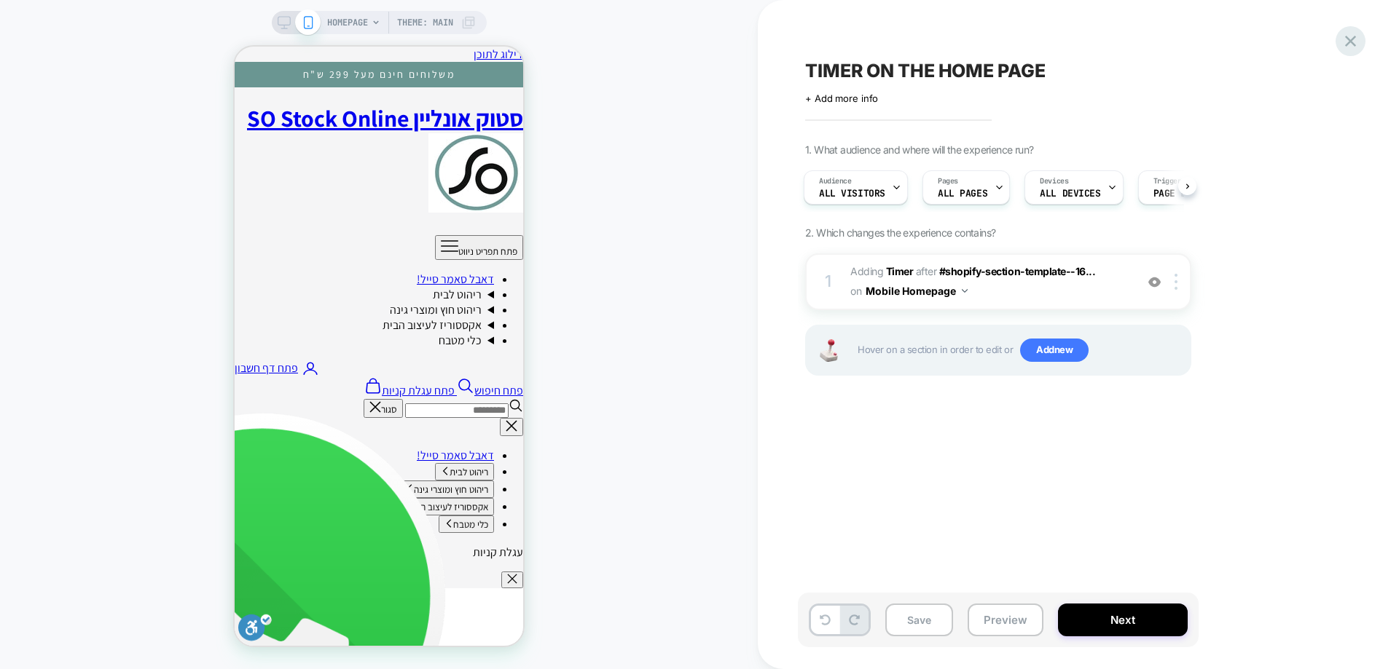
click at [1118, 42] on icon at bounding box center [1350, 41] width 11 height 11
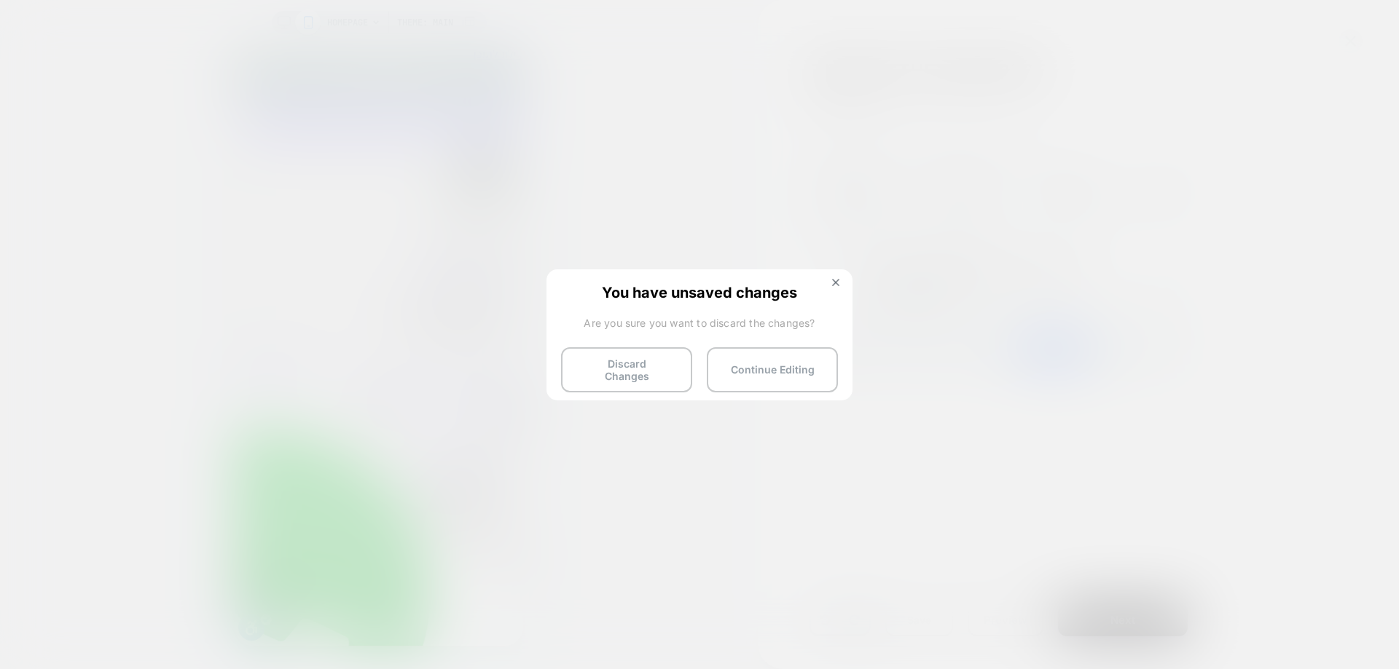
drag, startPoint x: 572, startPoint y: 376, endPoint x: 701, endPoint y: 429, distance: 139.5
click at [570, 377] on button "Discard Changes" at bounding box center [626, 369] width 131 height 45
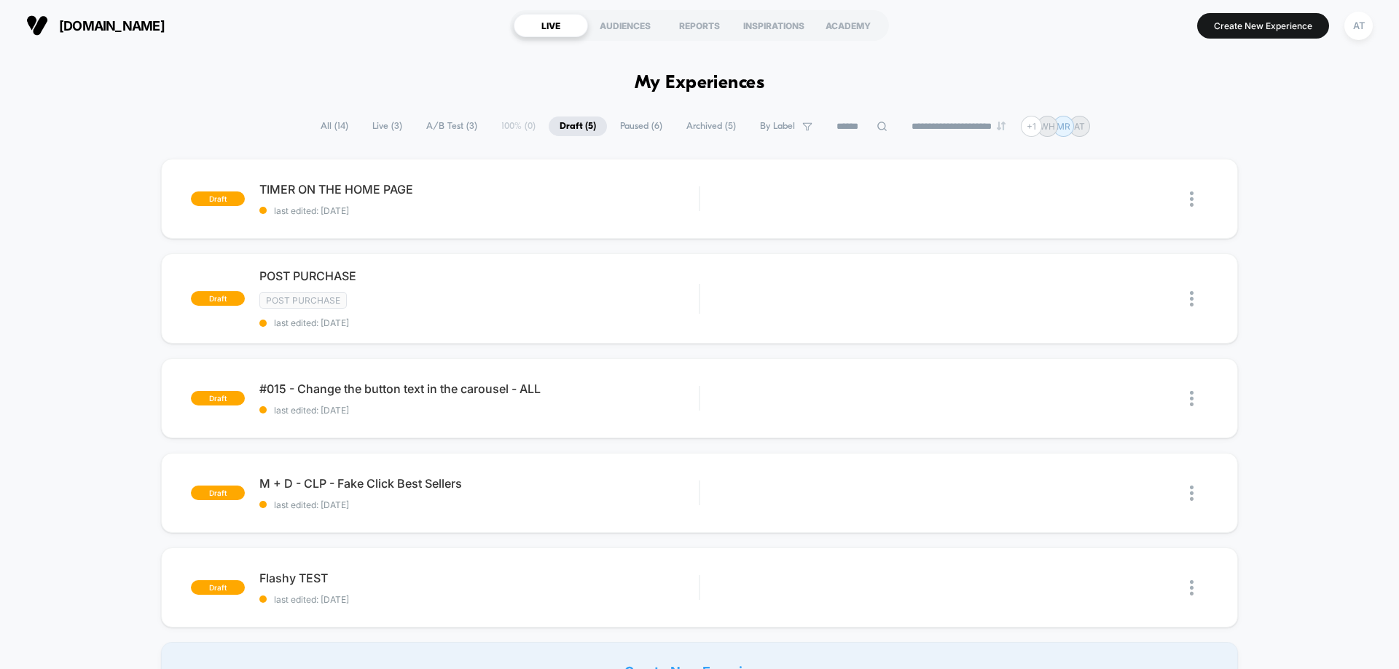
click at [385, 125] on span "Live ( 3 )" at bounding box center [387, 127] width 52 height 20
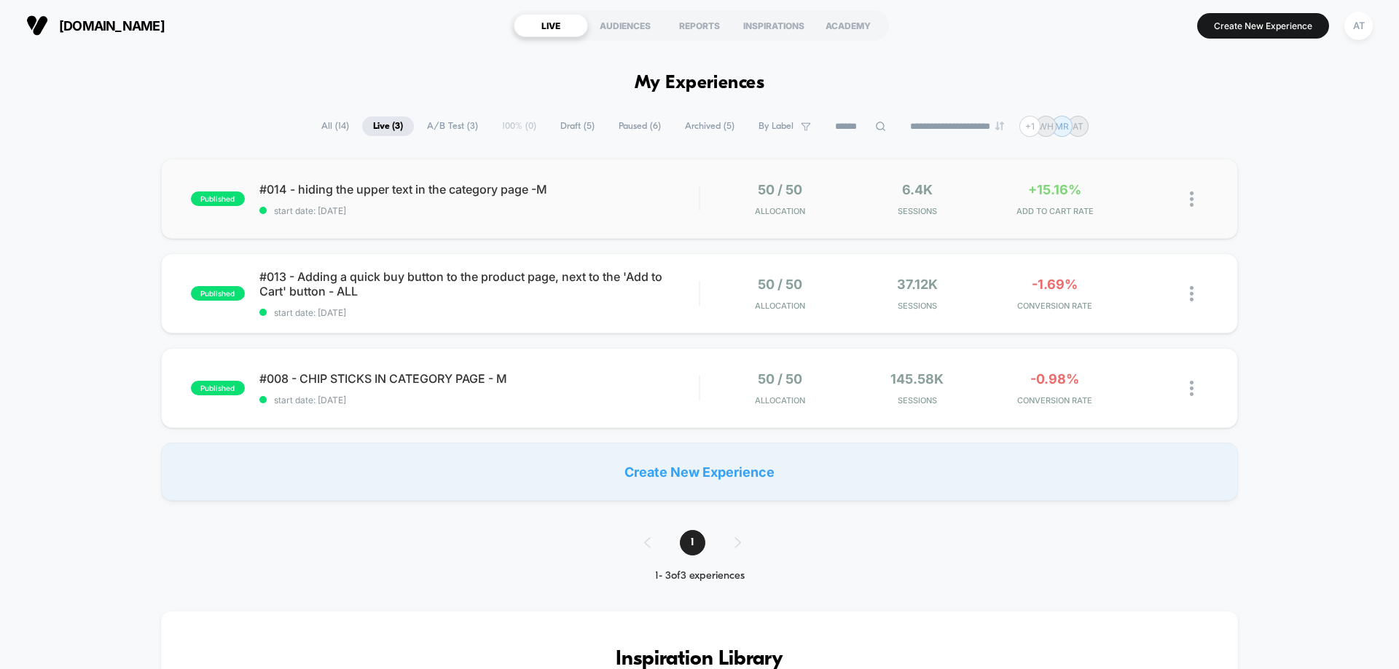
click at [618, 218] on div "published #014 - hiding the upper text in the category page -M start date: [DAT…" at bounding box center [699, 199] width 1077 height 80
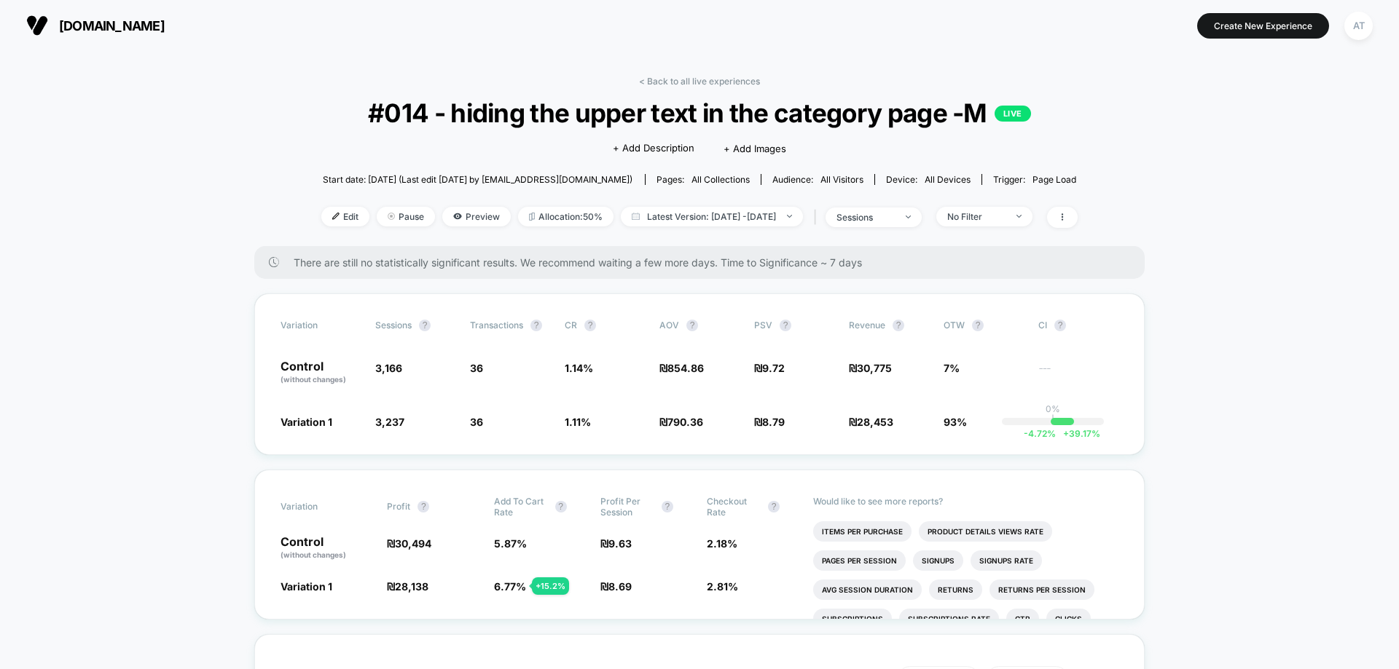
drag, startPoint x: 734, startPoint y: 80, endPoint x: 811, endPoint y: 163, distance: 113.4
click at [733, 80] on link "< Back to all live experiences" at bounding box center [699, 81] width 121 height 11
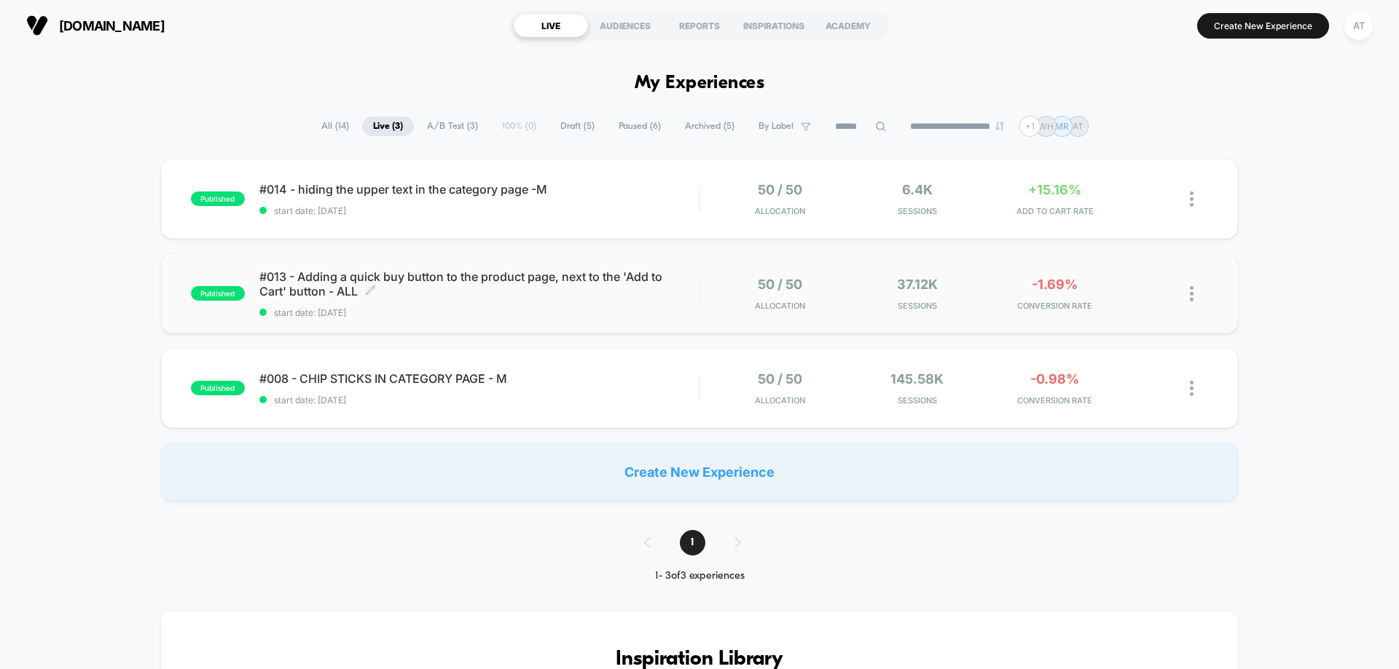
click at [472, 288] on span "#013 - Adding a quick buy button to the product page, next to the 'Add to Cart'…" at bounding box center [478, 284] width 439 height 29
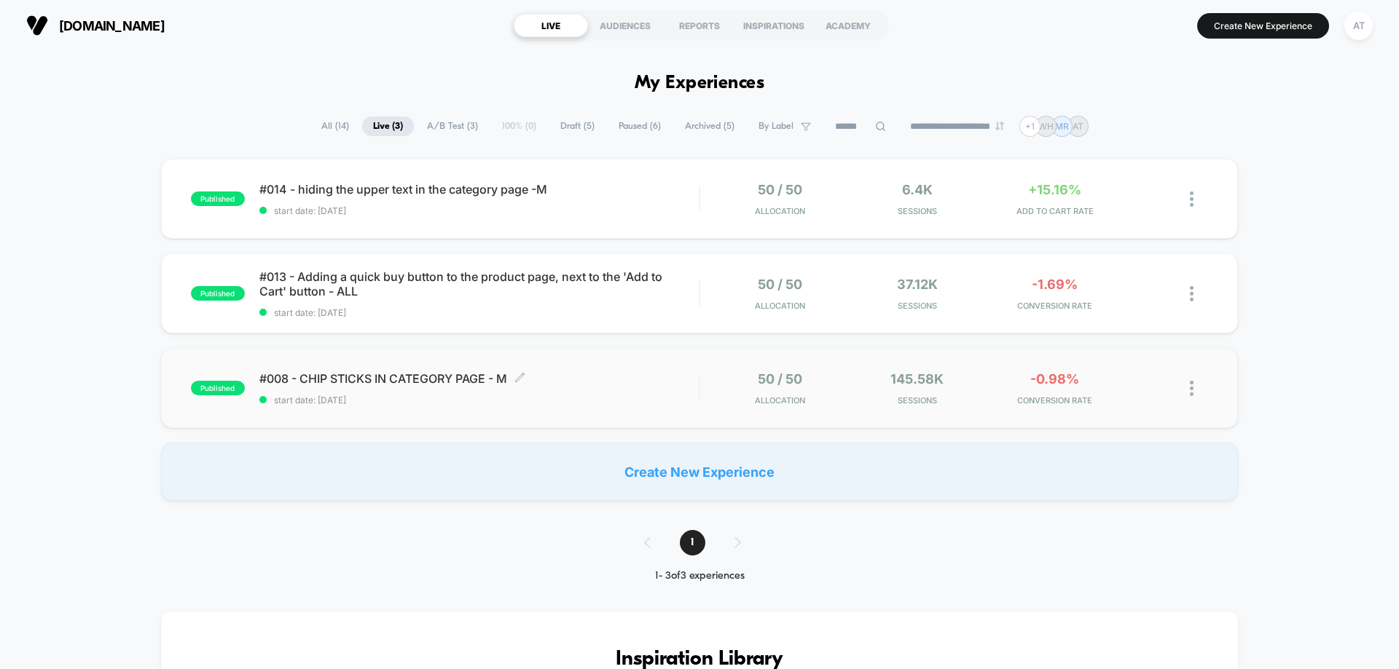
click at [504, 390] on div "#008 - CHIP STICKS IN CATEGORY PAGE - M Click to edit experience details Click …" at bounding box center [478, 389] width 439 height 34
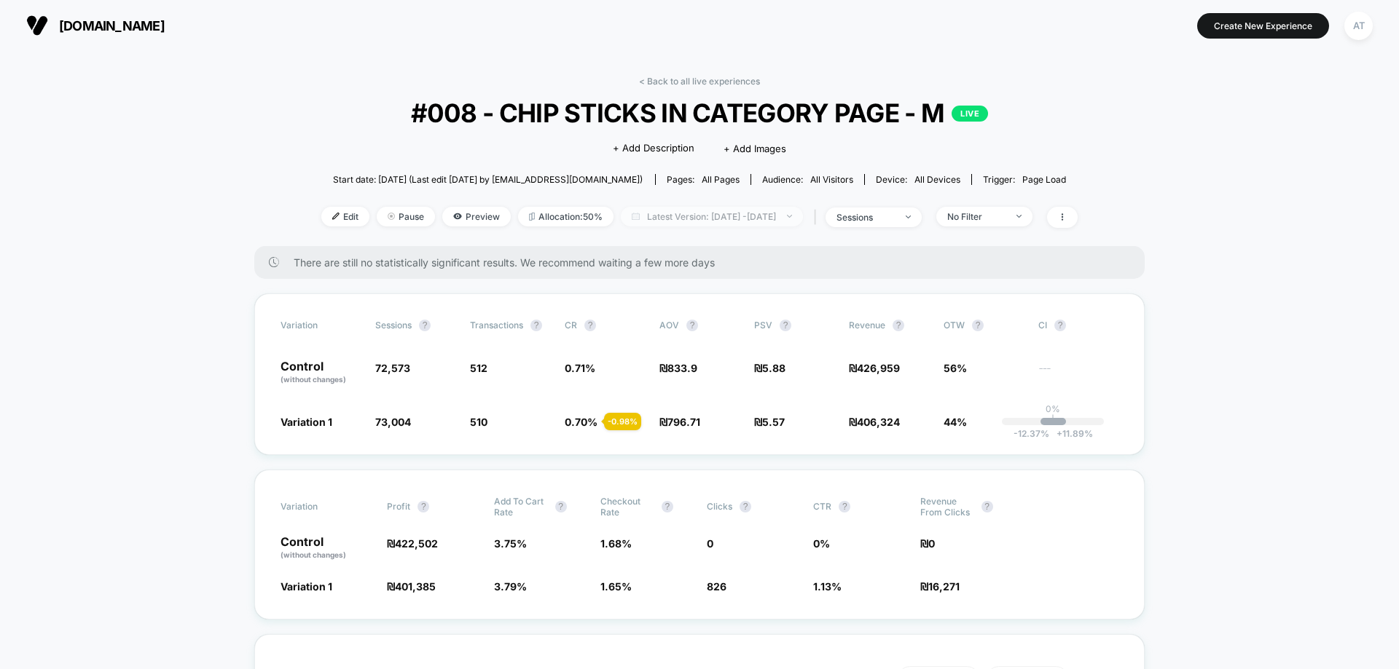
click at [679, 217] on span "Latest Version: [DATE] - [DATE]" at bounding box center [712, 217] width 182 height 20
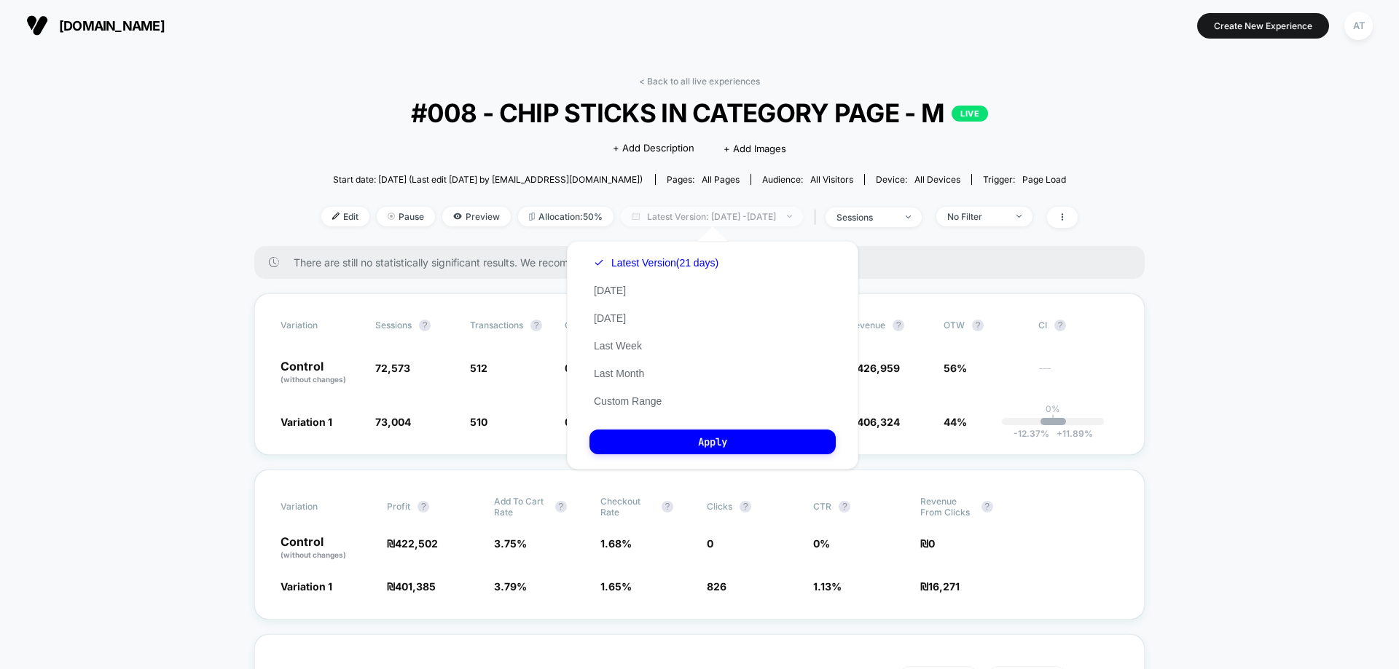
click at [679, 217] on span "Latest Version: [DATE] - [DATE]" at bounding box center [712, 217] width 182 height 20
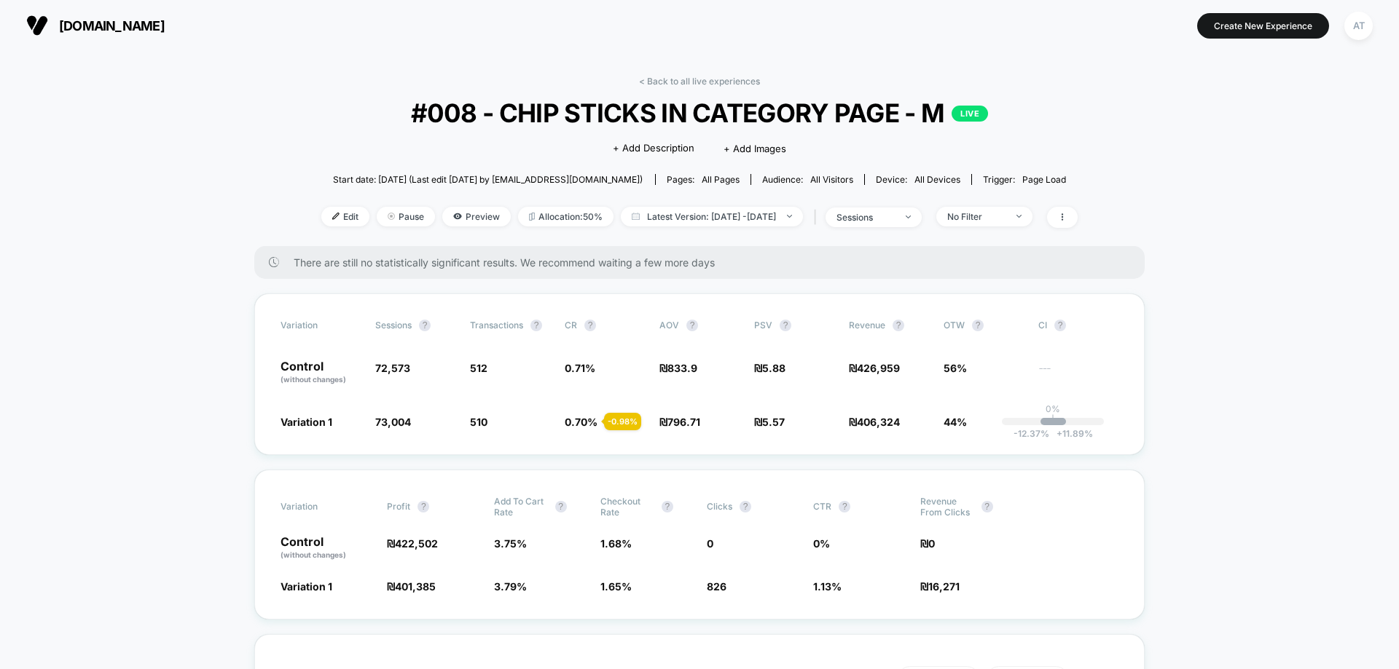
click at [759, 146] on span "+ Add Images" at bounding box center [754, 149] width 63 height 12
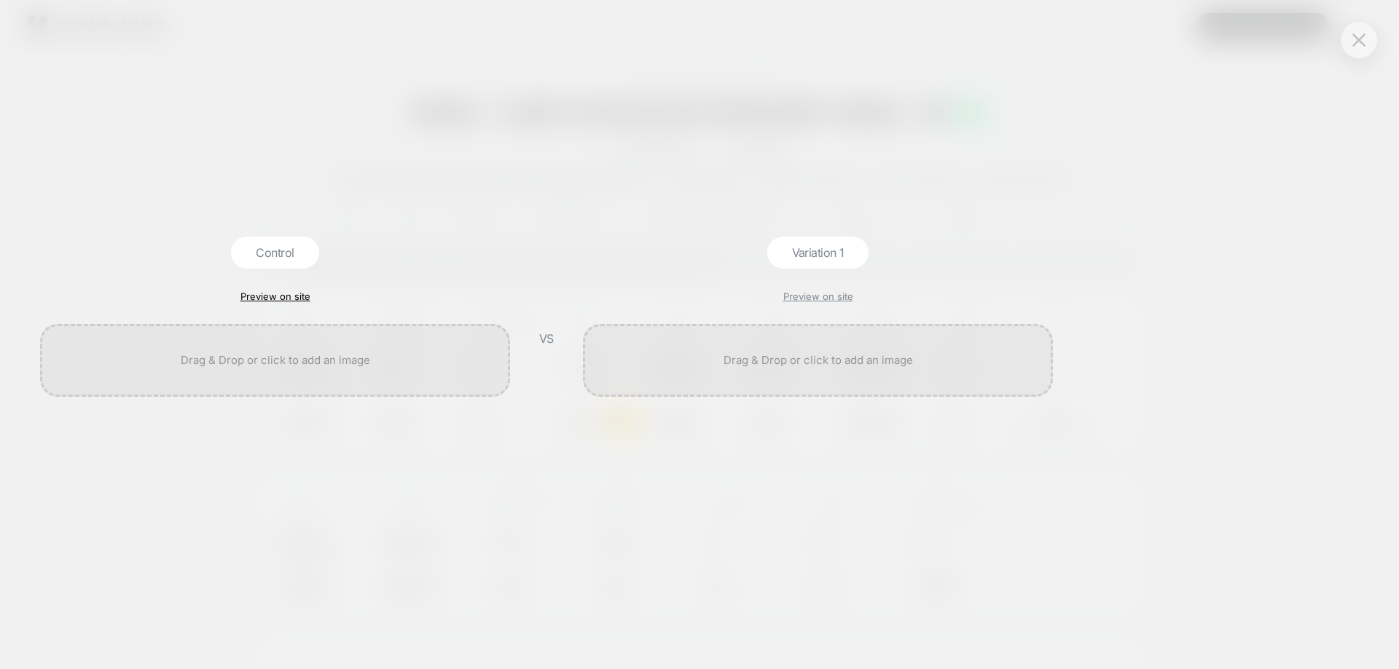
click at [278, 295] on link "Preview on site" at bounding box center [275, 297] width 70 height 12
click at [256, 295] on link "Preview on site" at bounding box center [275, 297] width 70 height 12
click at [299, 369] on div at bounding box center [275, 360] width 470 height 73
